Goal: Information Seeking & Learning: Learn about a topic

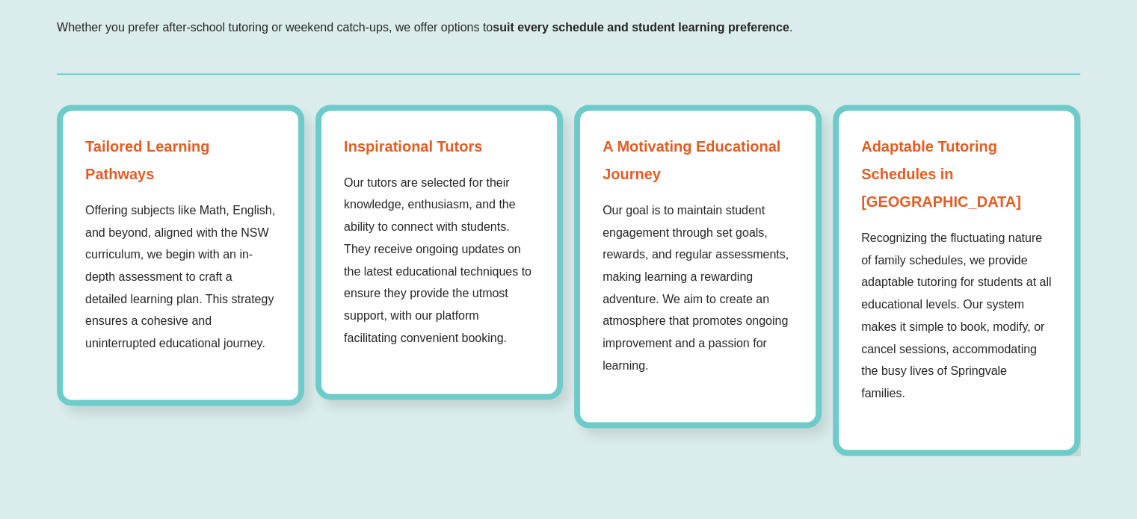
scroll to position [2093, 0]
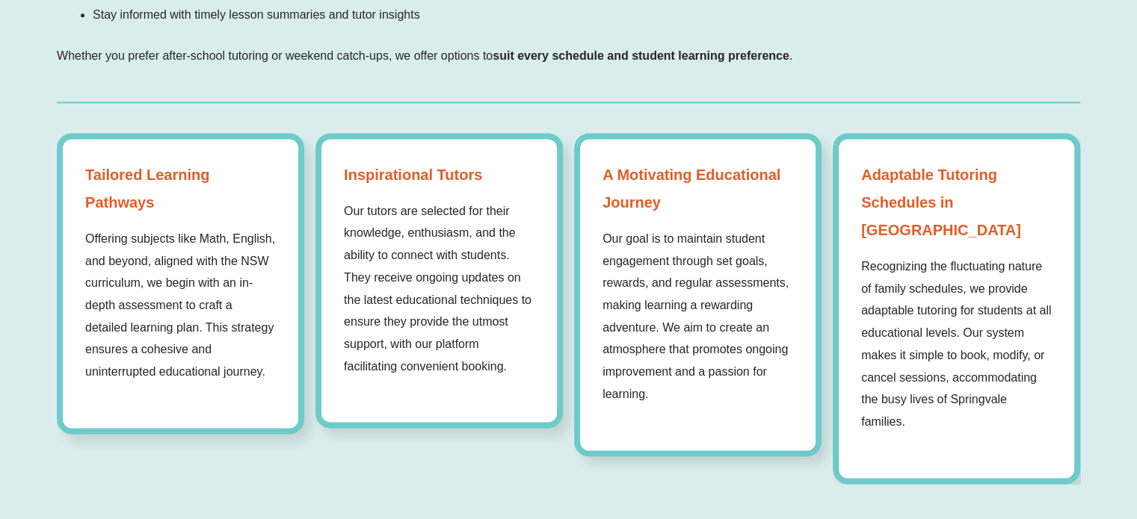
click at [908, 174] on strong "Adaptable Tutoring Schedules in [GEOGRAPHIC_DATA]" at bounding box center [956, 202] width 191 height 83
click at [910, 202] on strong "Adaptable Tutoring Schedules in [GEOGRAPHIC_DATA]" at bounding box center [956, 202] width 191 height 83
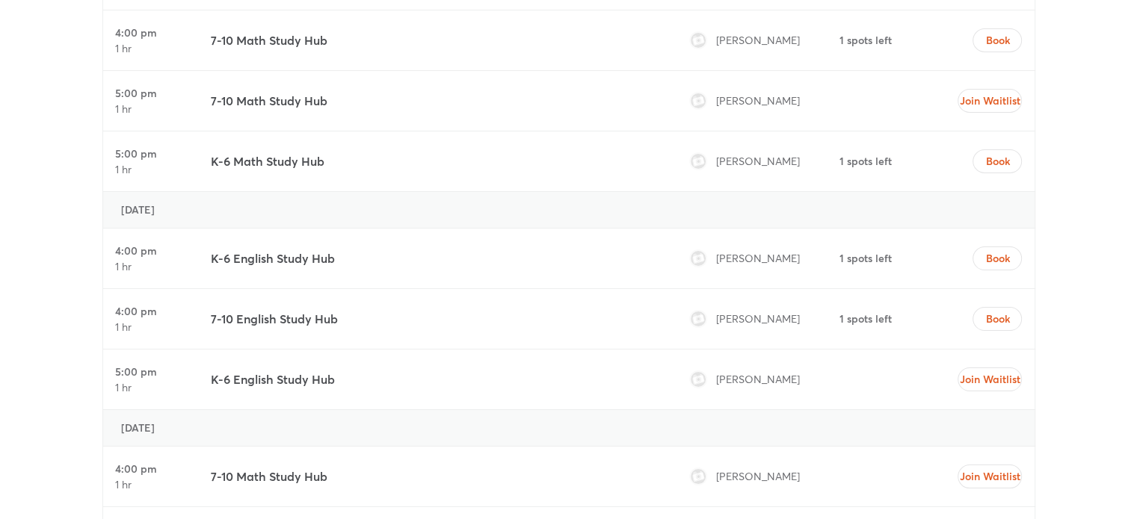
scroll to position [6278, 0]
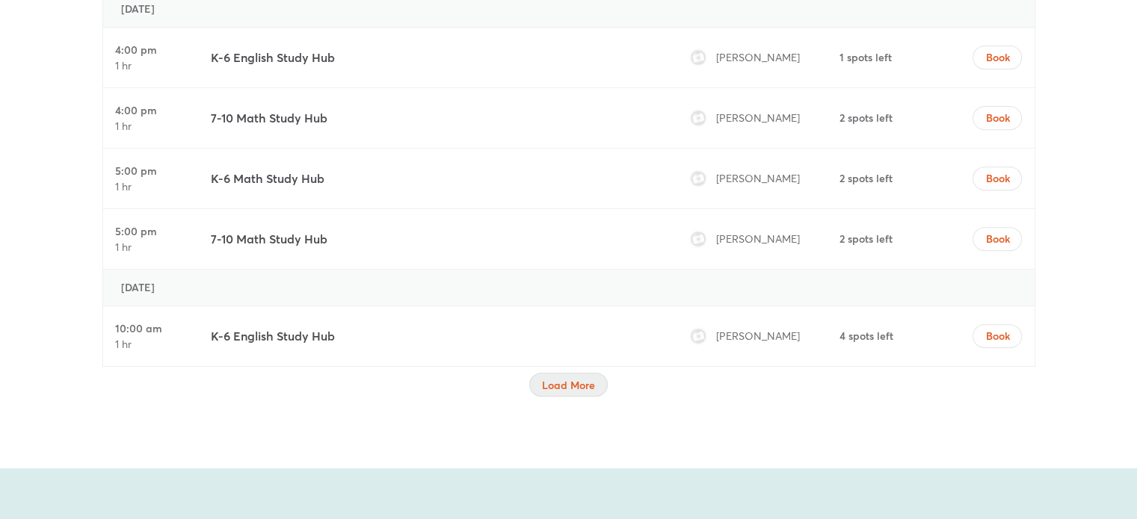
click at [577, 378] on span "Load More" at bounding box center [568, 385] width 53 height 15
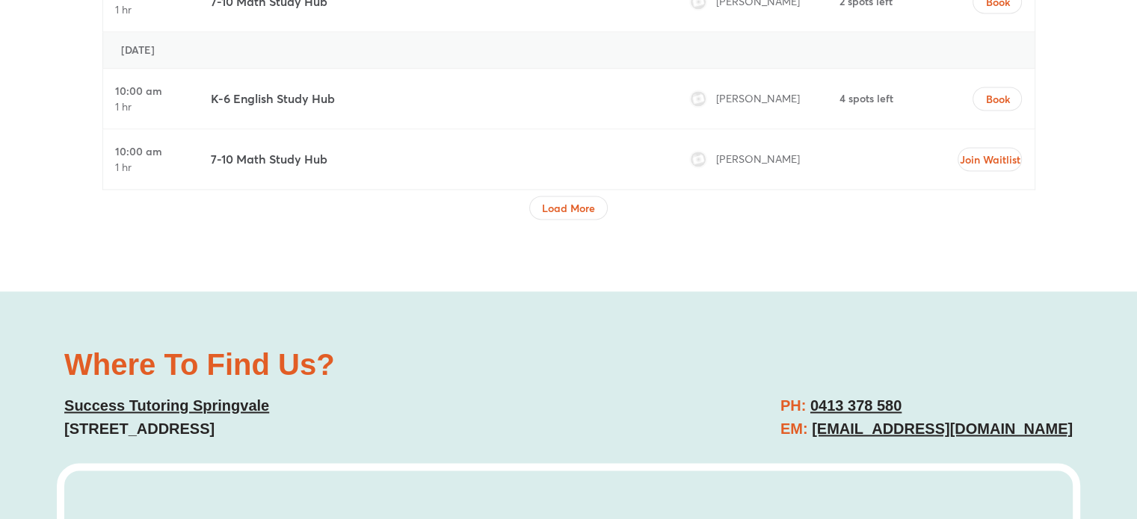
scroll to position [7848, 0]
click at [593, 203] on span "Load More" at bounding box center [568, 210] width 53 height 15
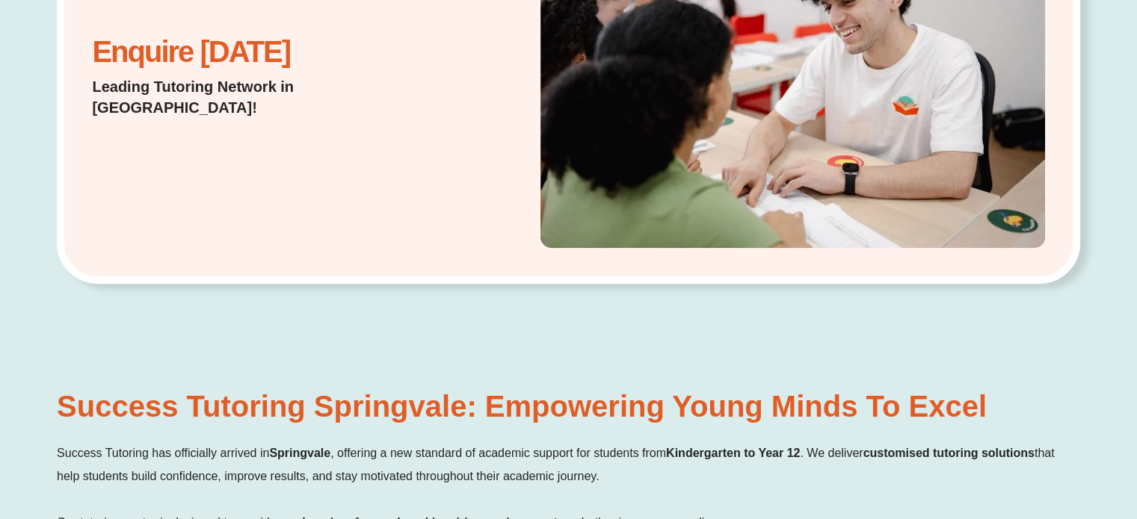
scroll to position [0, 0]
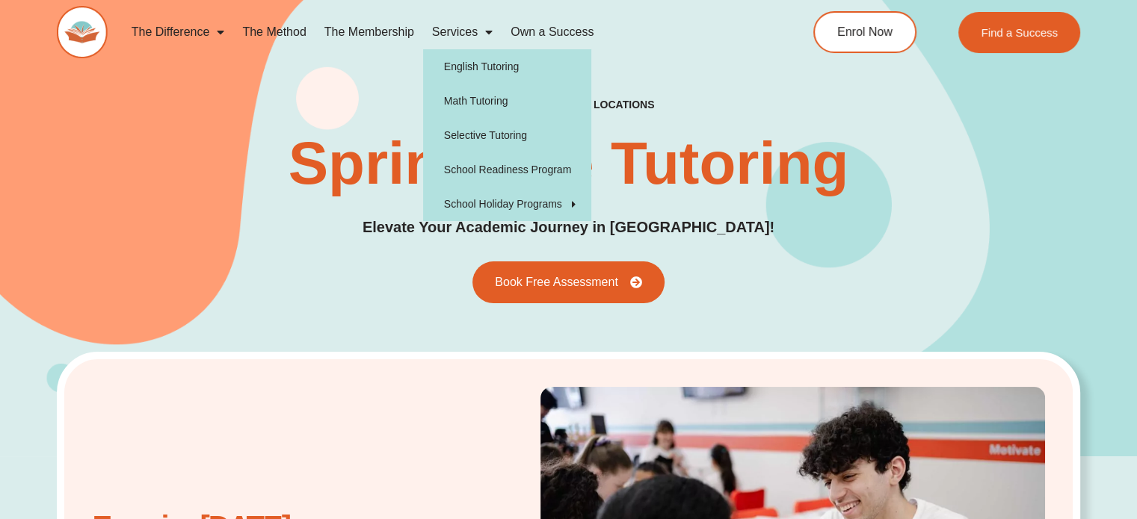
click at [489, 34] on span "Menu" at bounding box center [485, 32] width 15 height 27
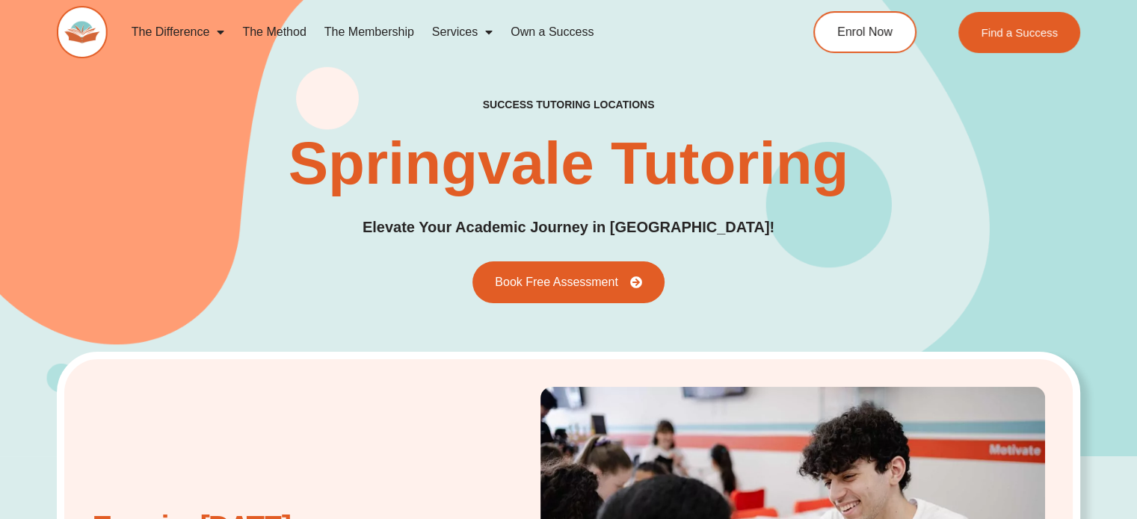
click at [490, 34] on span "Menu" at bounding box center [485, 32] width 15 height 27
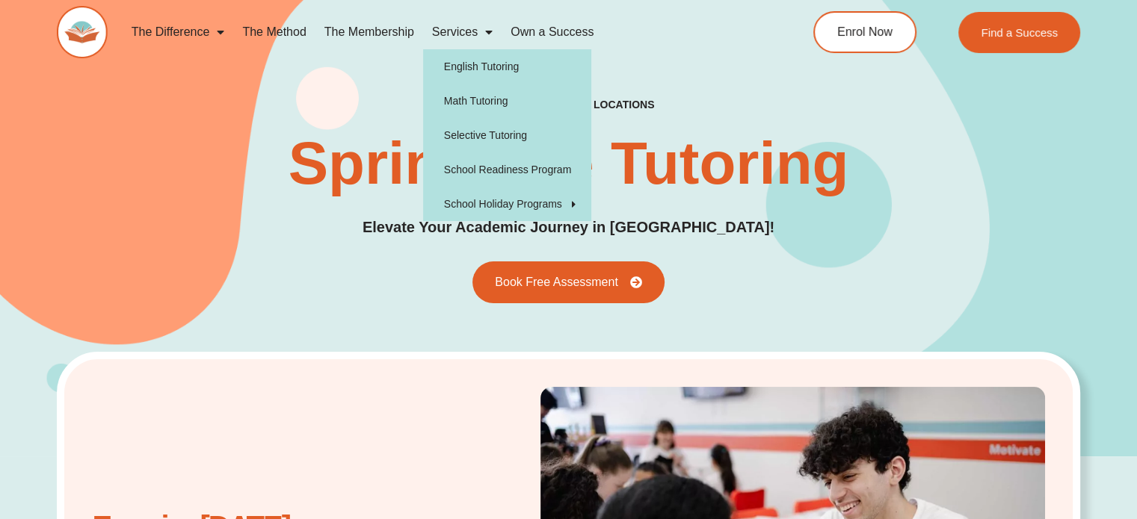
click at [215, 36] on span "Menu" at bounding box center [216, 32] width 15 height 27
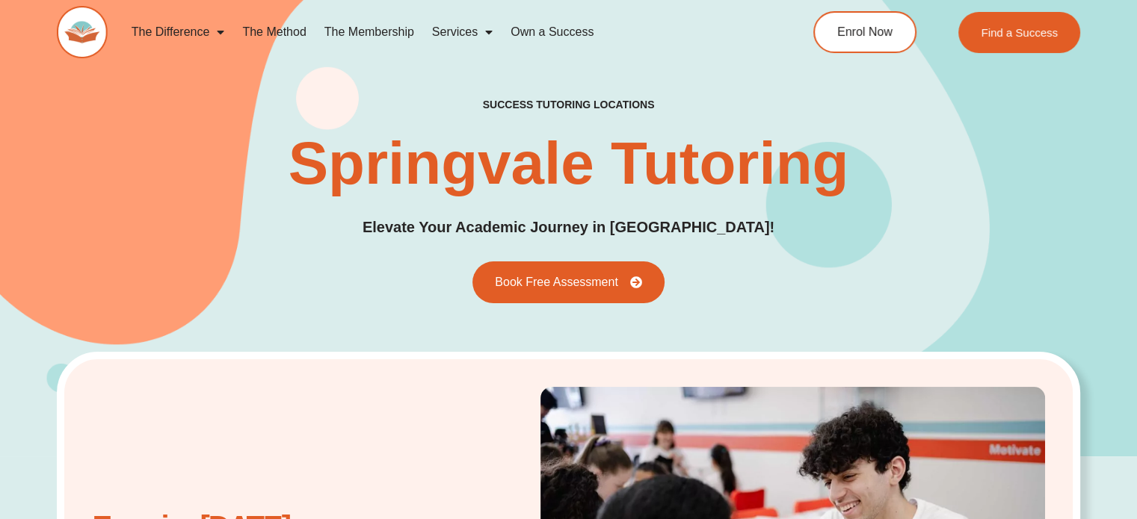
click at [215, 36] on span "Menu" at bounding box center [216, 32] width 15 height 27
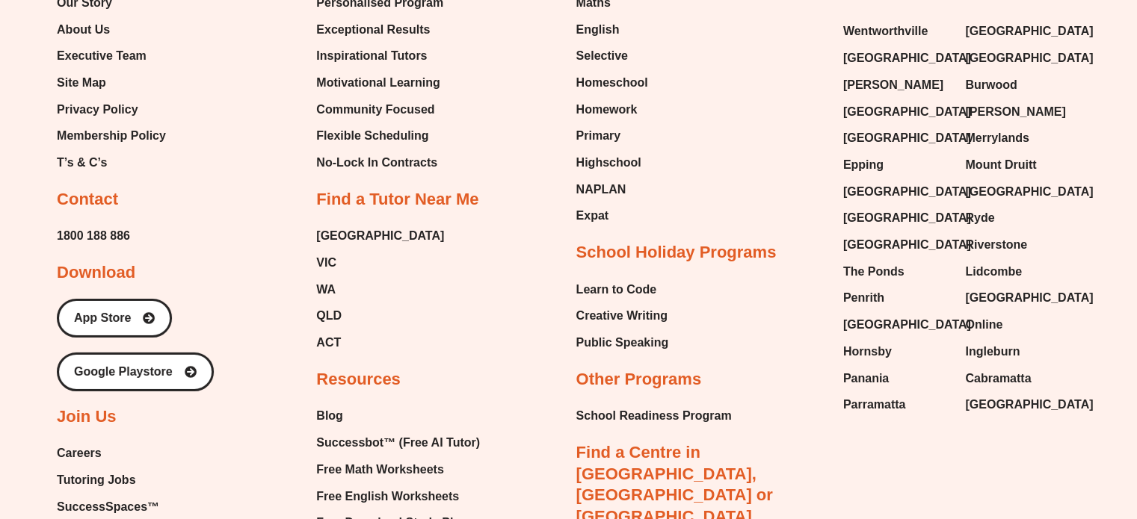
scroll to position [4708, 0]
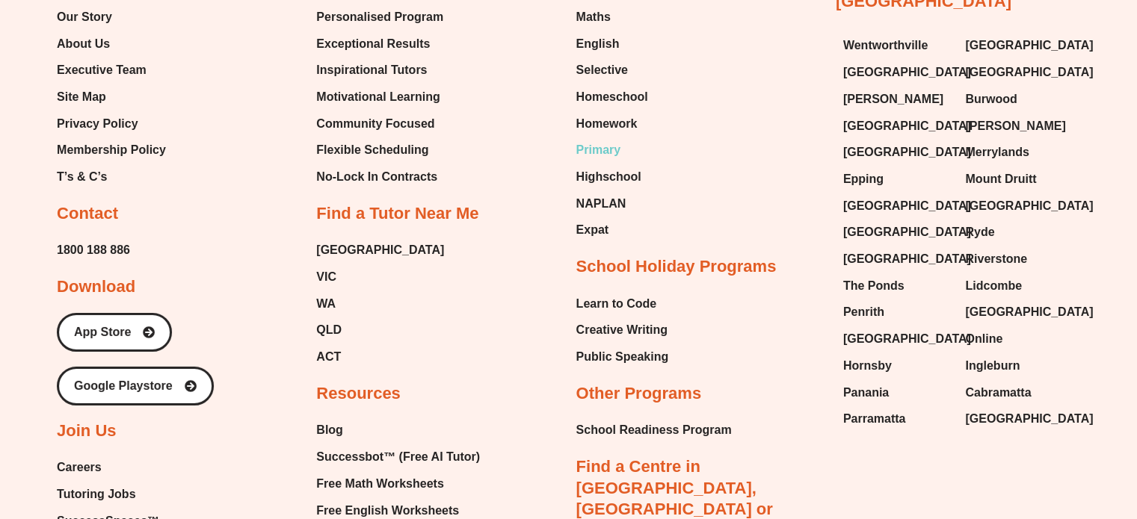
click at [606, 149] on span "Primary" at bounding box center [598, 150] width 45 height 22
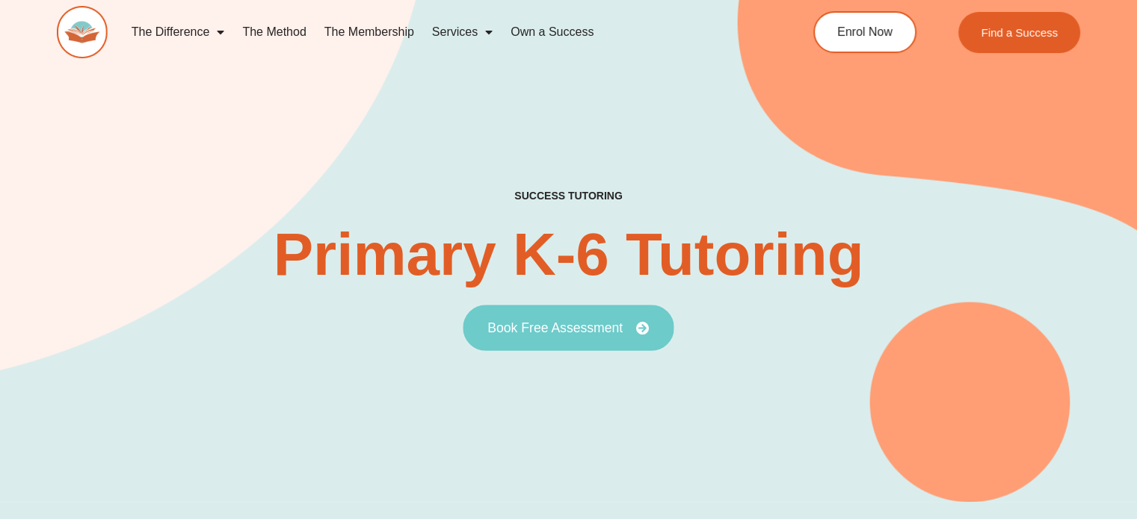
scroll to position [348, 0]
